Goal: Task Accomplishment & Management: Manage account settings

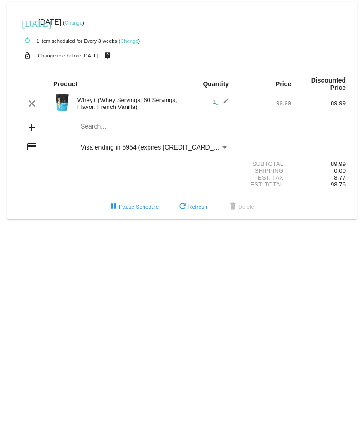
click at [82, 23] on link "Change" at bounding box center [74, 22] width 18 height 5
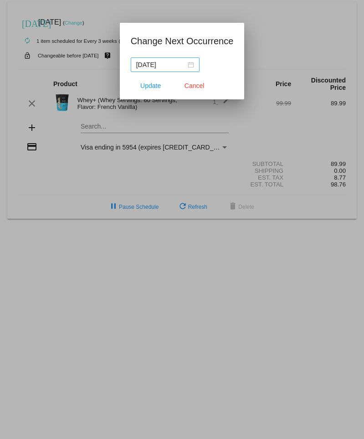
click at [180, 63] on div "2025-09-13" at bounding box center [165, 65] width 58 height 10
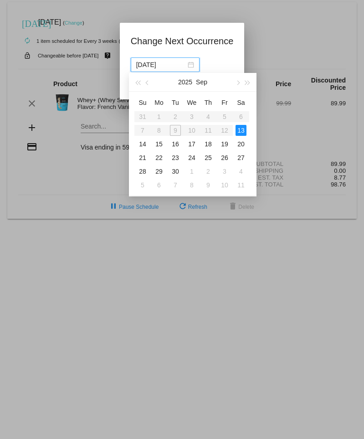
click at [239, 128] on div "13" at bounding box center [241, 130] width 11 height 11
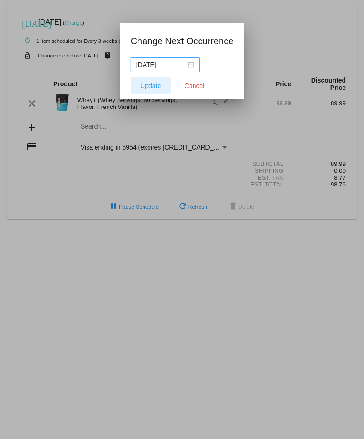
click at [142, 86] on span "Update" at bounding box center [150, 85] width 20 height 7
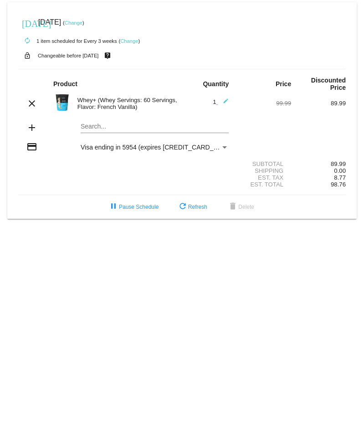
click at [82, 21] on link "Change" at bounding box center [74, 22] width 18 height 5
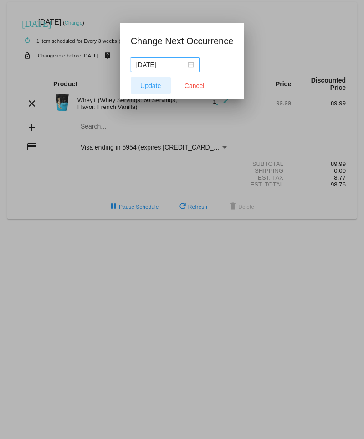
click at [149, 83] on span "Update" at bounding box center [150, 85] width 20 height 7
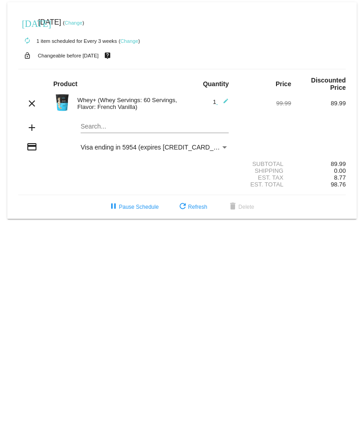
click at [82, 21] on link "Change" at bounding box center [74, 22] width 18 height 5
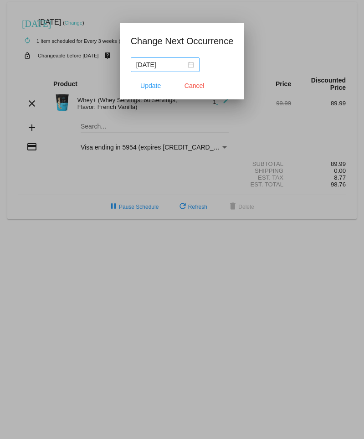
click at [179, 62] on div "2025-09-13" at bounding box center [165, 65] width 58 height 10
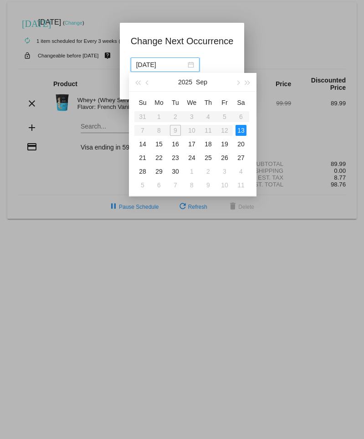
click at [237, 129] on div "13" at bounding box center [241, 130] width 11 height 11
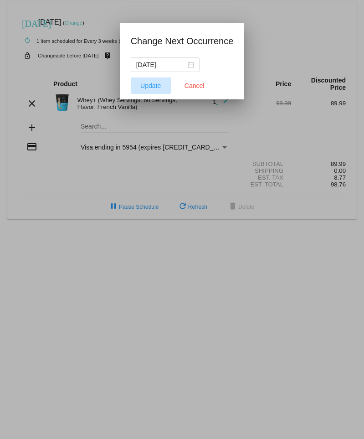
click at [146, 85] on span "Update" at bounding box center [150, 85] width 20 height 7
